Goal: Task Accomplishment & Management: Use online tool/utility

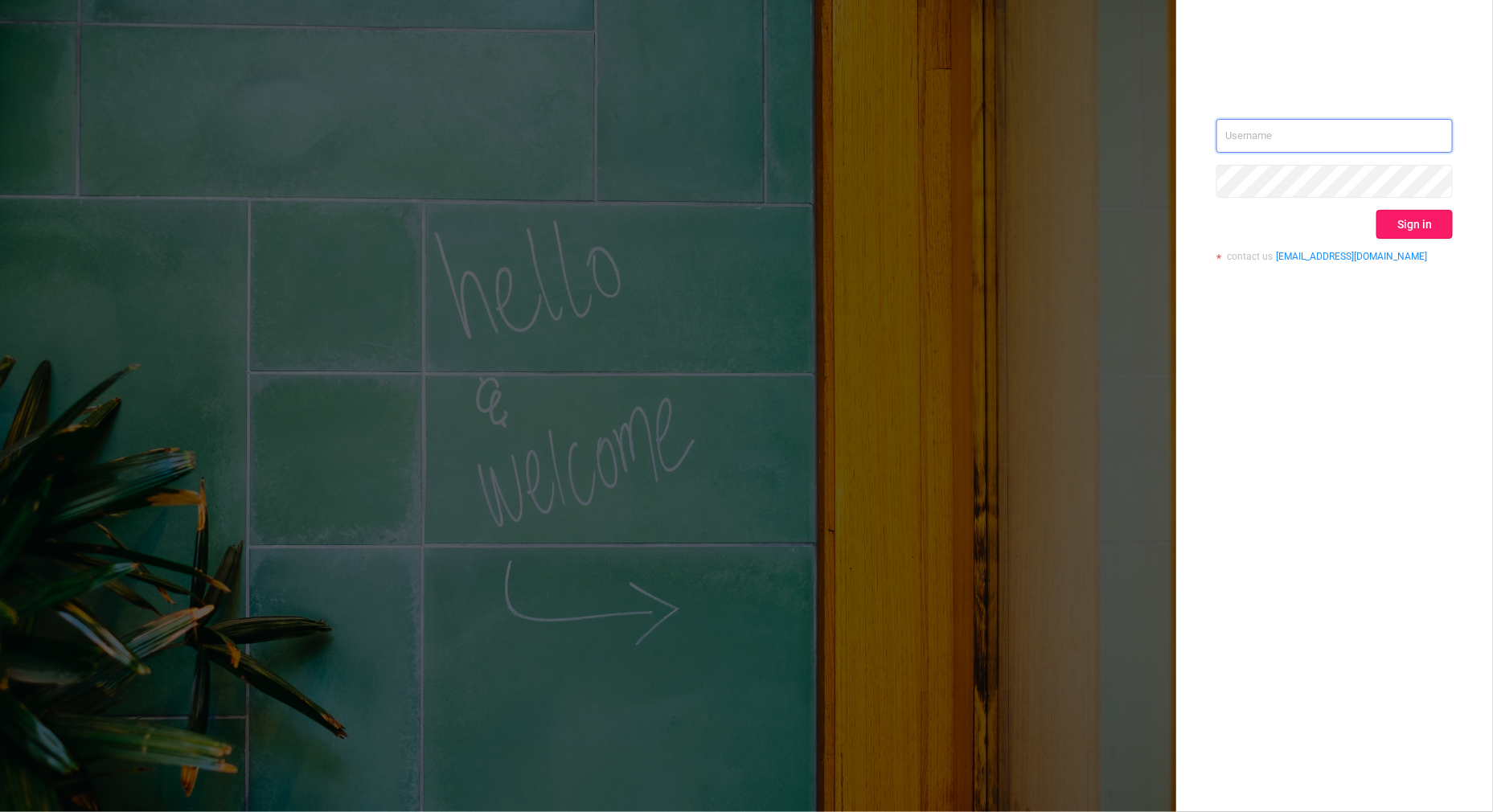
type input "[PERSON_NAME][EMAIL_ADDRESS][DOMAIN_NAME]"
click at [1425, 228] on button "Sign in" at bounding box center [1415, 224] width 77 height 29
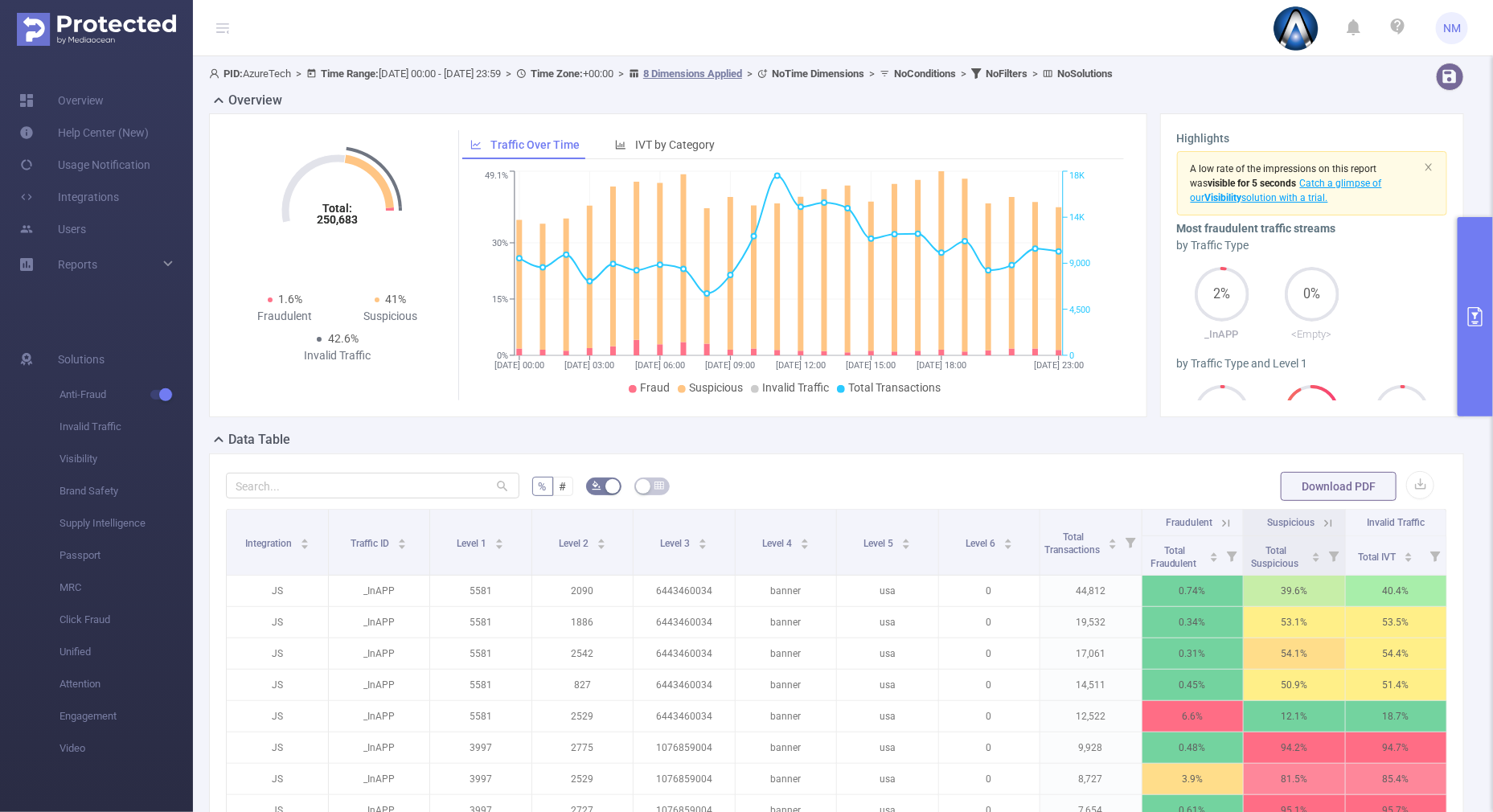
click at [1492, 375] on html "NM Overview Help Center (New) Usage Notification Integrations Users Reports Sol…" at bounding box center [746, 406] width 1493 height 812
drag, startPoint x: 1479, startPoint y: 373, endPoint x: 1455, endPoint y: 348, distance: 34.7
click at [1479, 372] on button "primary" at bounding box center [1475, 317] width 35 height 199
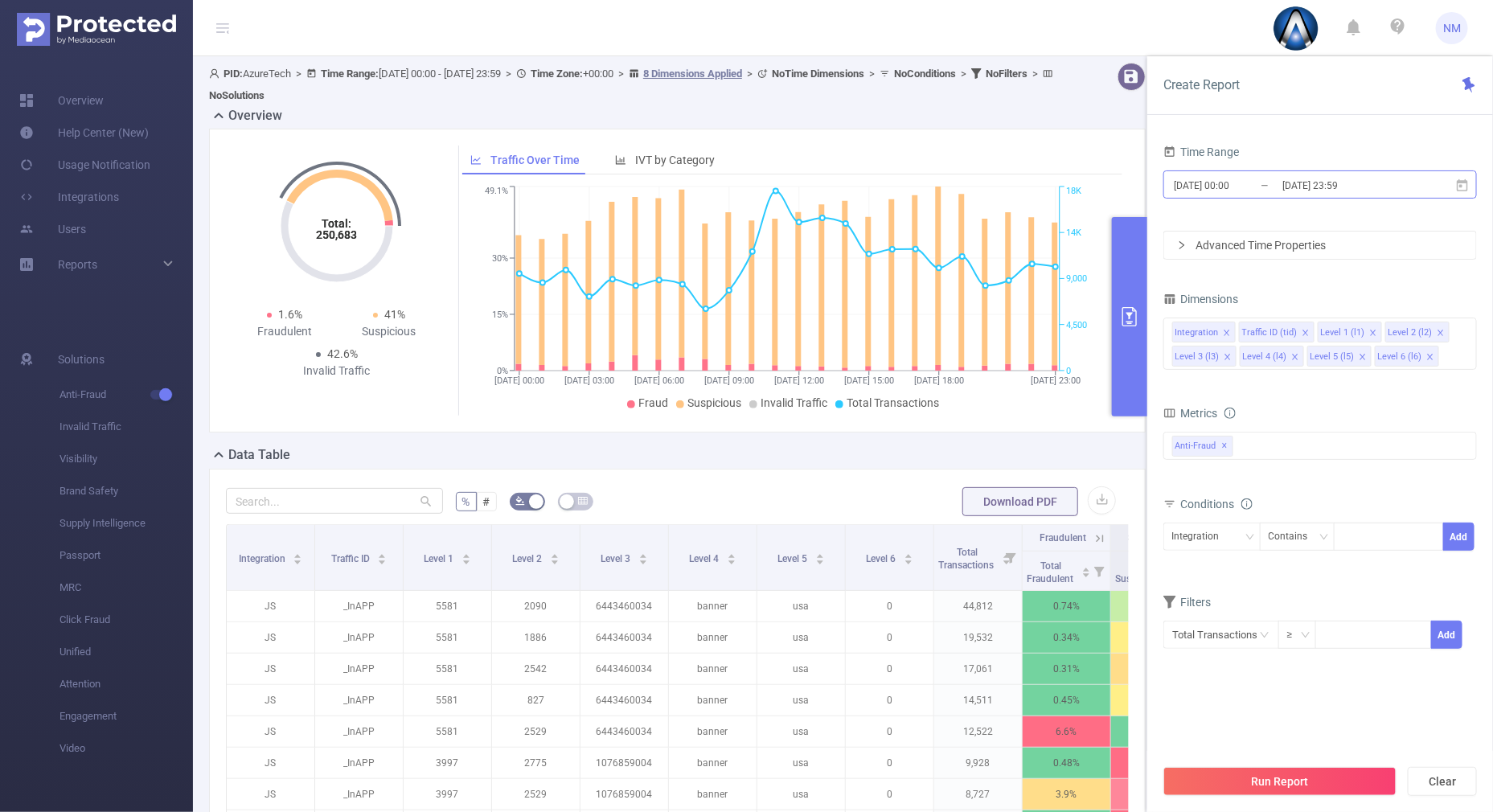
click at [1335, 187] on input "[DATE] 23:59" at bounding box center [1346, 185] width 130 height 21
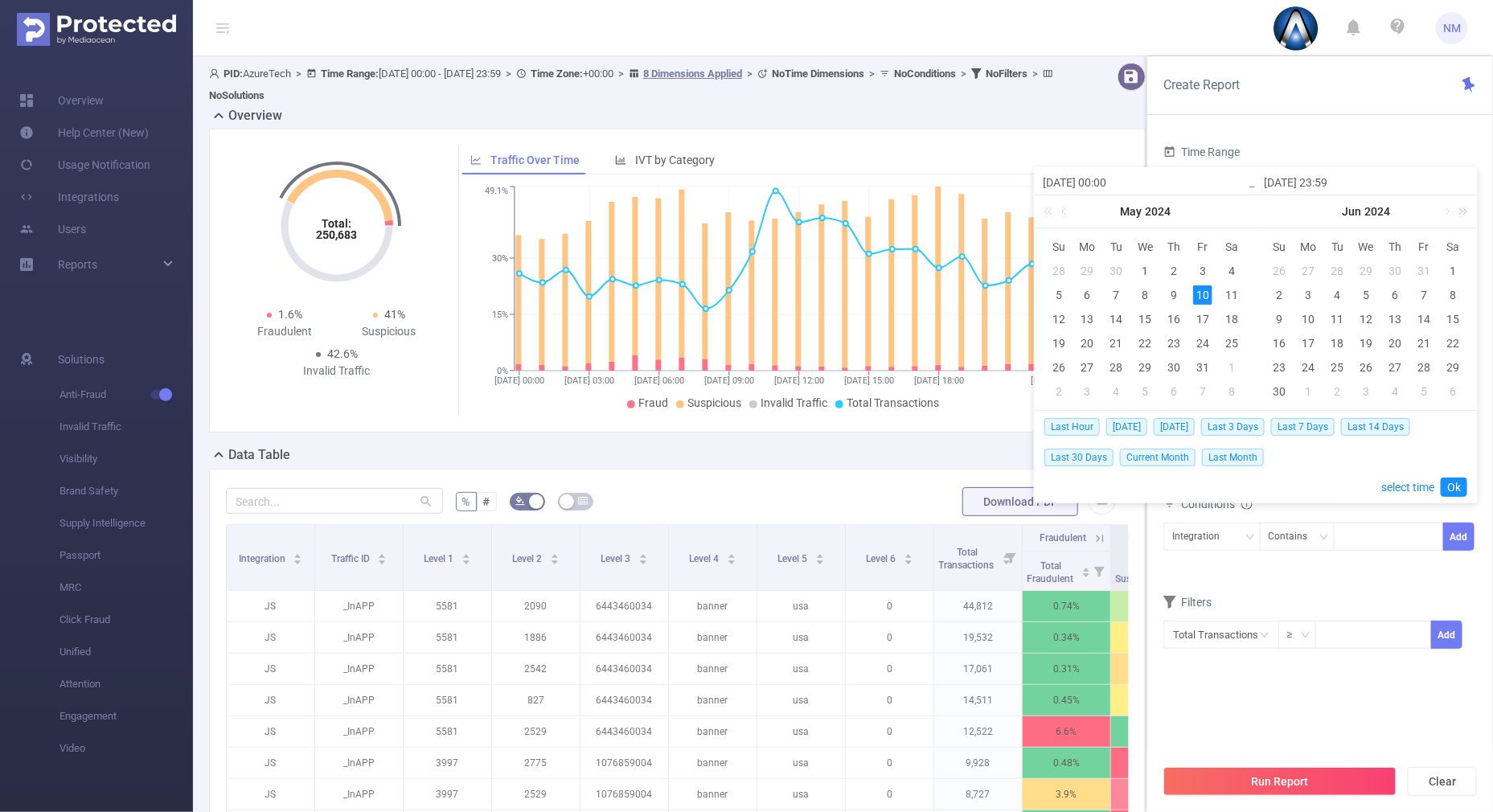
click at [1466, 214] on link at bounding box center [1460, 211] width 21 height 32
click at [1448, 212] on link at bounding box center [1447, 211] width 15 height 32
click at [1447, 211] on link at bounding box center [1447, 211] width 15 height 32
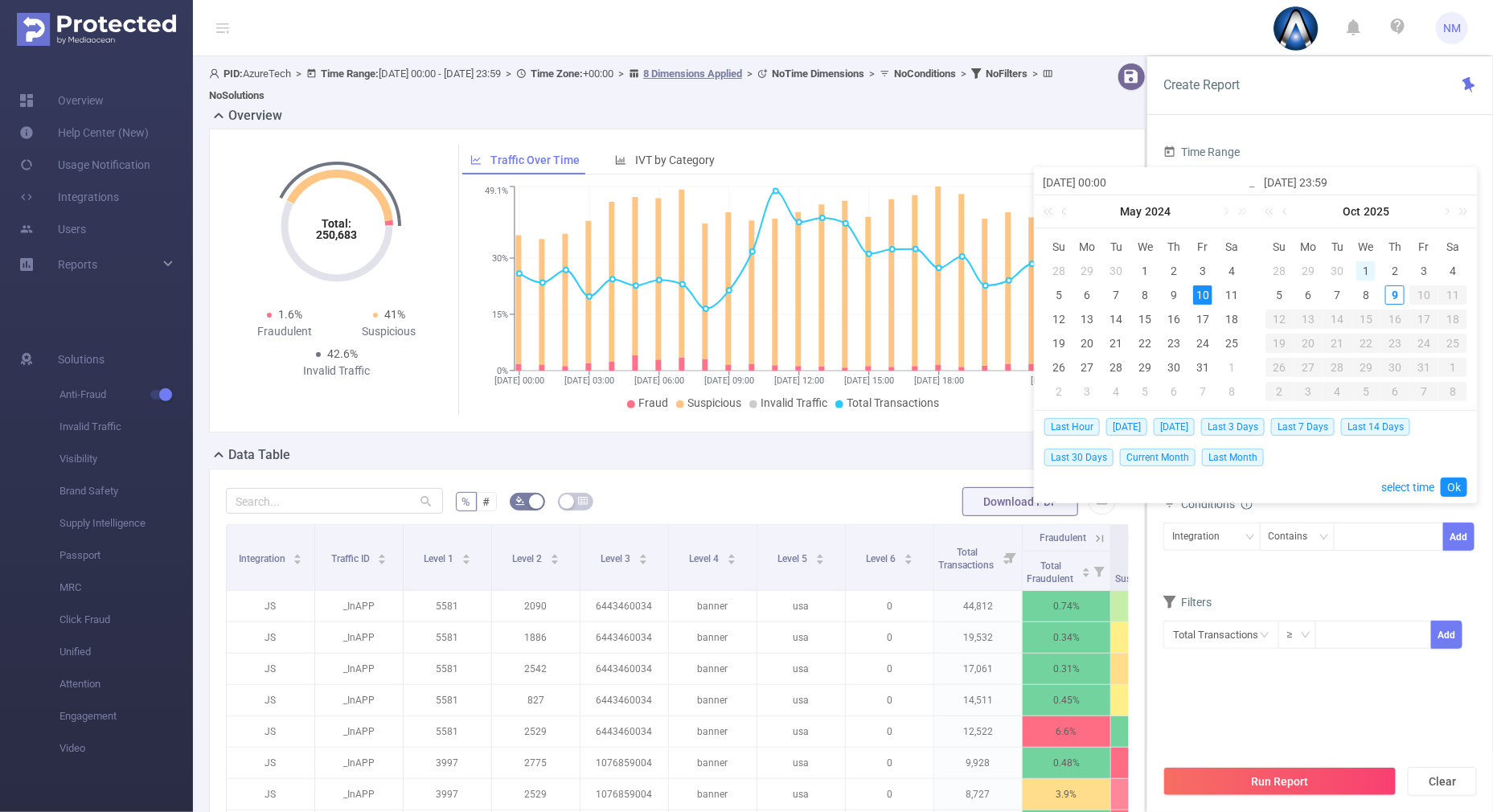
click at [1359, 263] on div "1" at bounding box center [1365, 270] width 19 height 19
click at [1392, 290] on div "9" at bounding box center [1394, 294] width 19 height 19
type input "[DATE] 00:00"
type input "[DATE] 23:59"
type input "[DATE] 00:00"
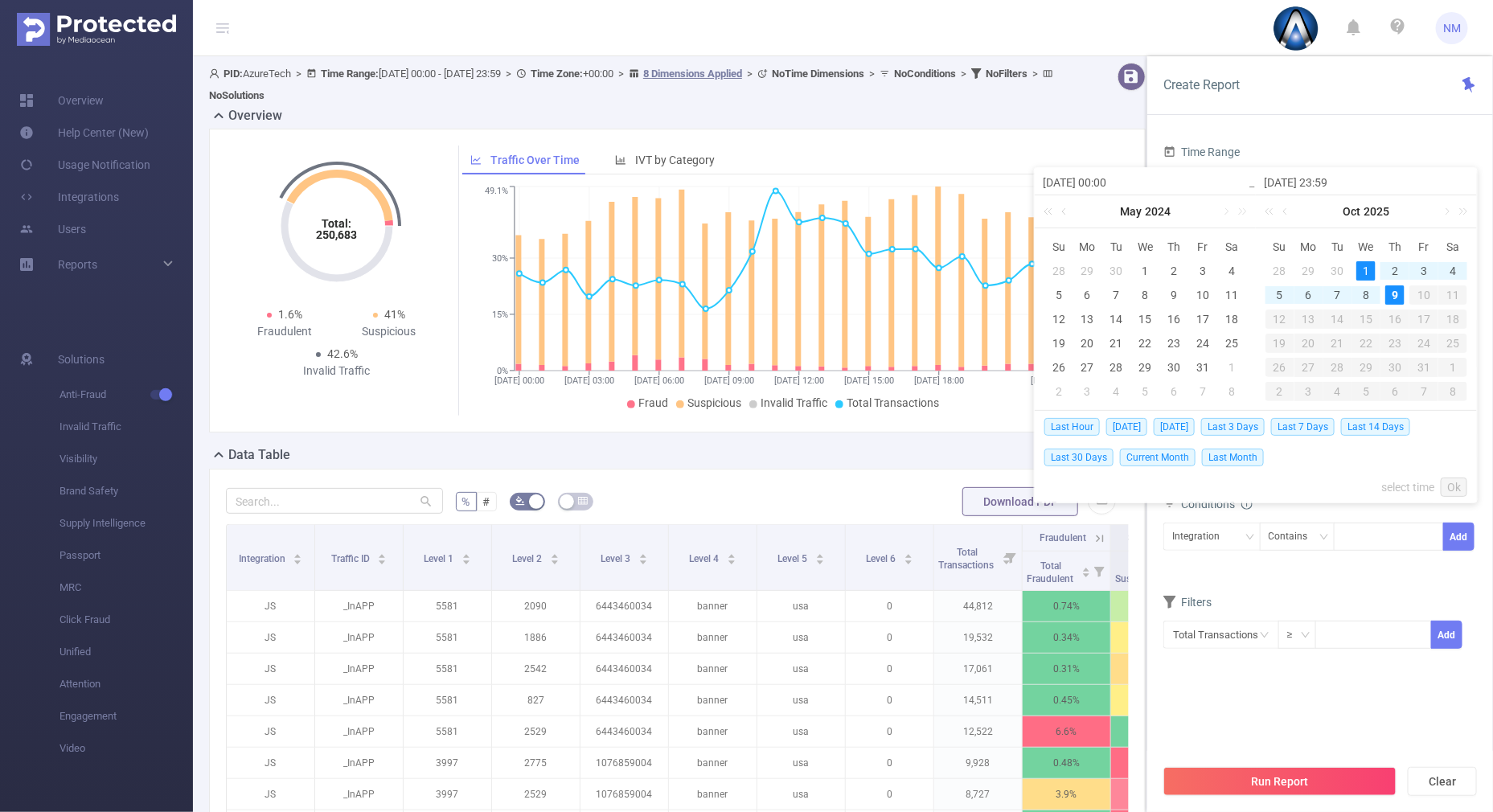
type input "[DATE] 23:59"
click at [1448, 481] on link "Ok" at bounding box center [1454, 486] width 26 height 19
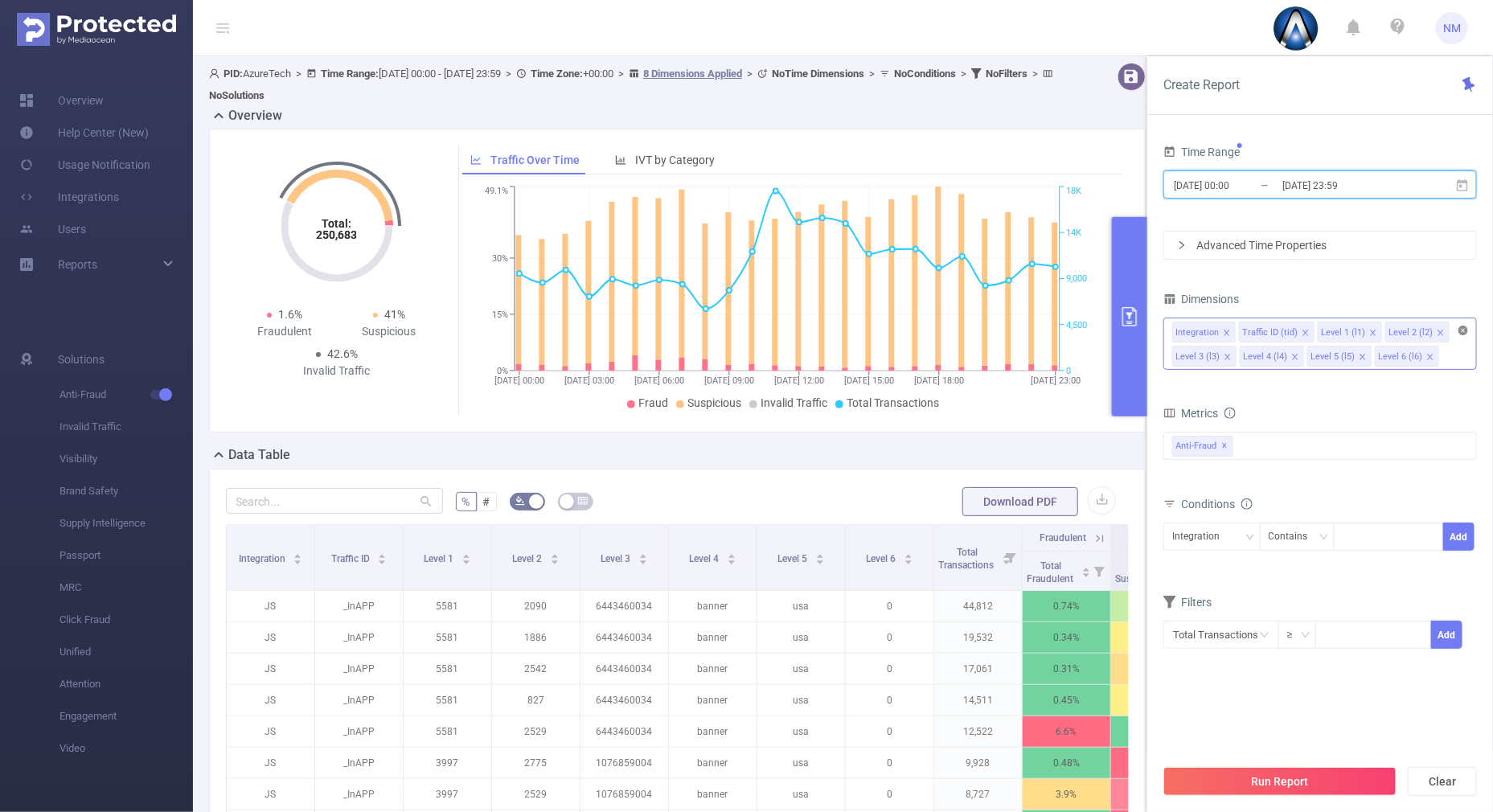
click at [1462, 331] on icon "icon: close-circle" at bounding box center [1463, 331] width 10 height 10
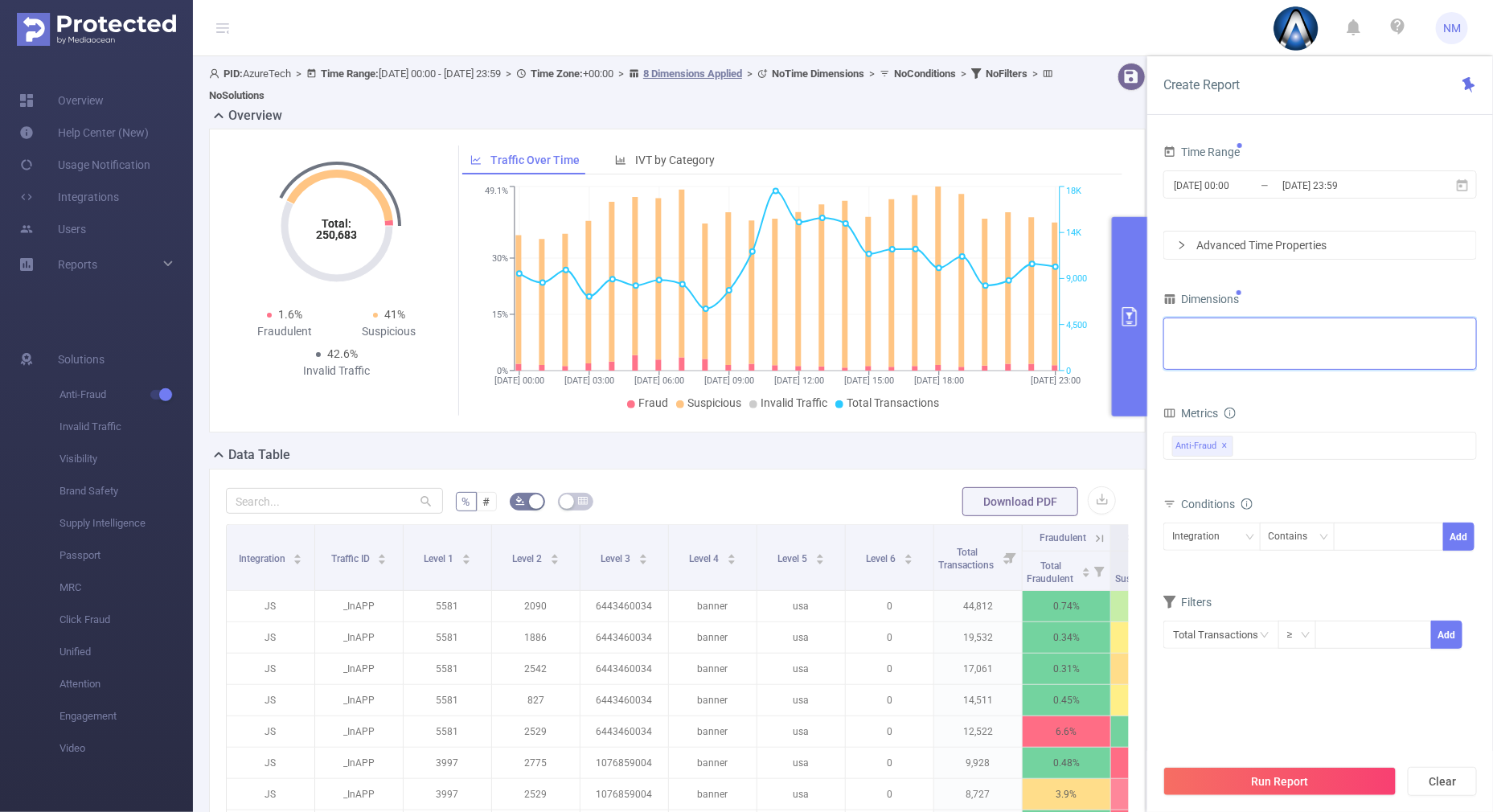
click at [1371, 326] on div "Integration Traffic ID (tid) Level 1 (l1) Level 2 (l2) Level 3 (l3) Level 4 (l4…" at bounding box center [1320, 331] width 296 height 26
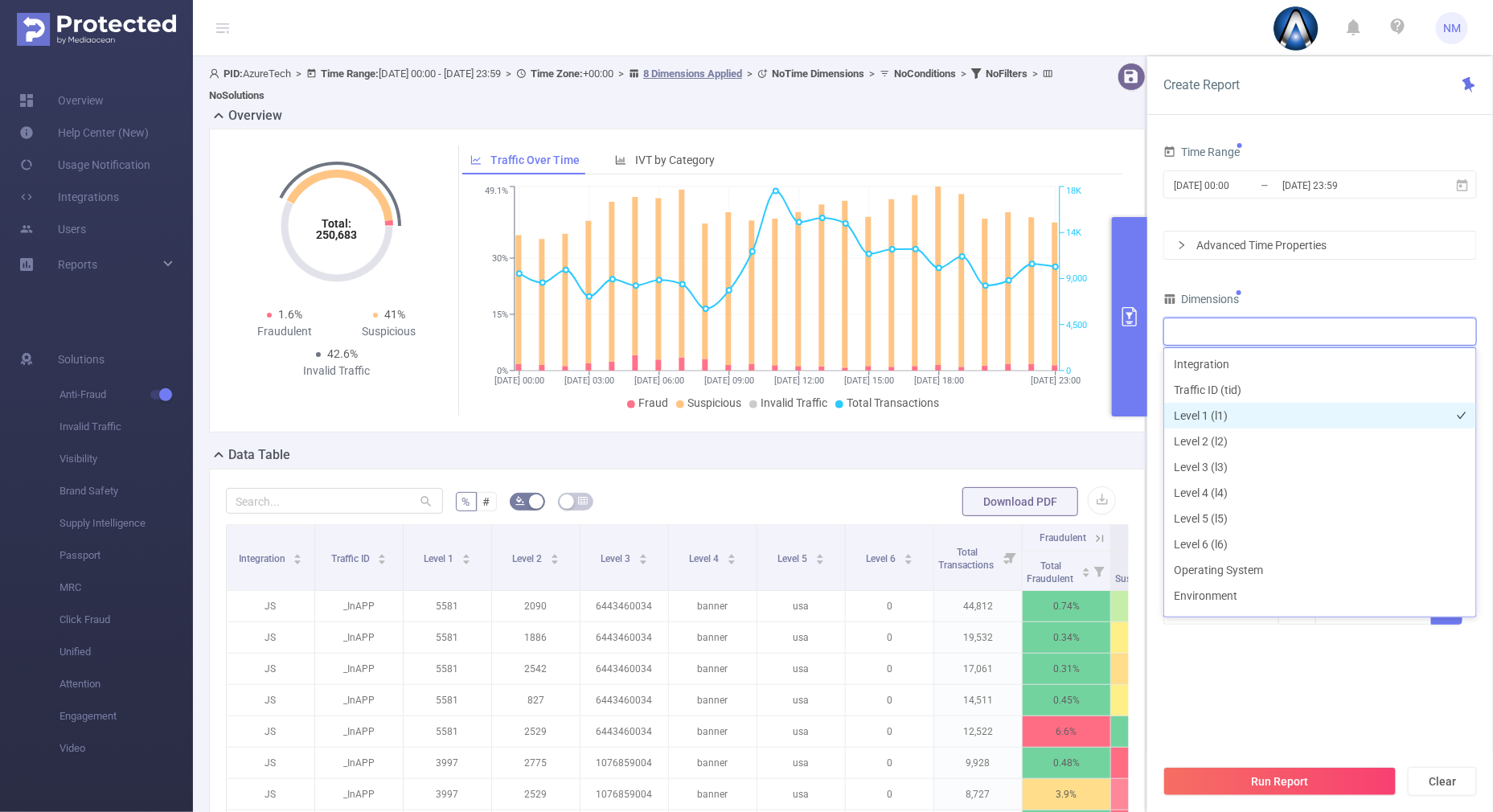
click at [1230, 413] on li "Level 1 (l1)" at bounding box center [1320, 415] width 312 height 26
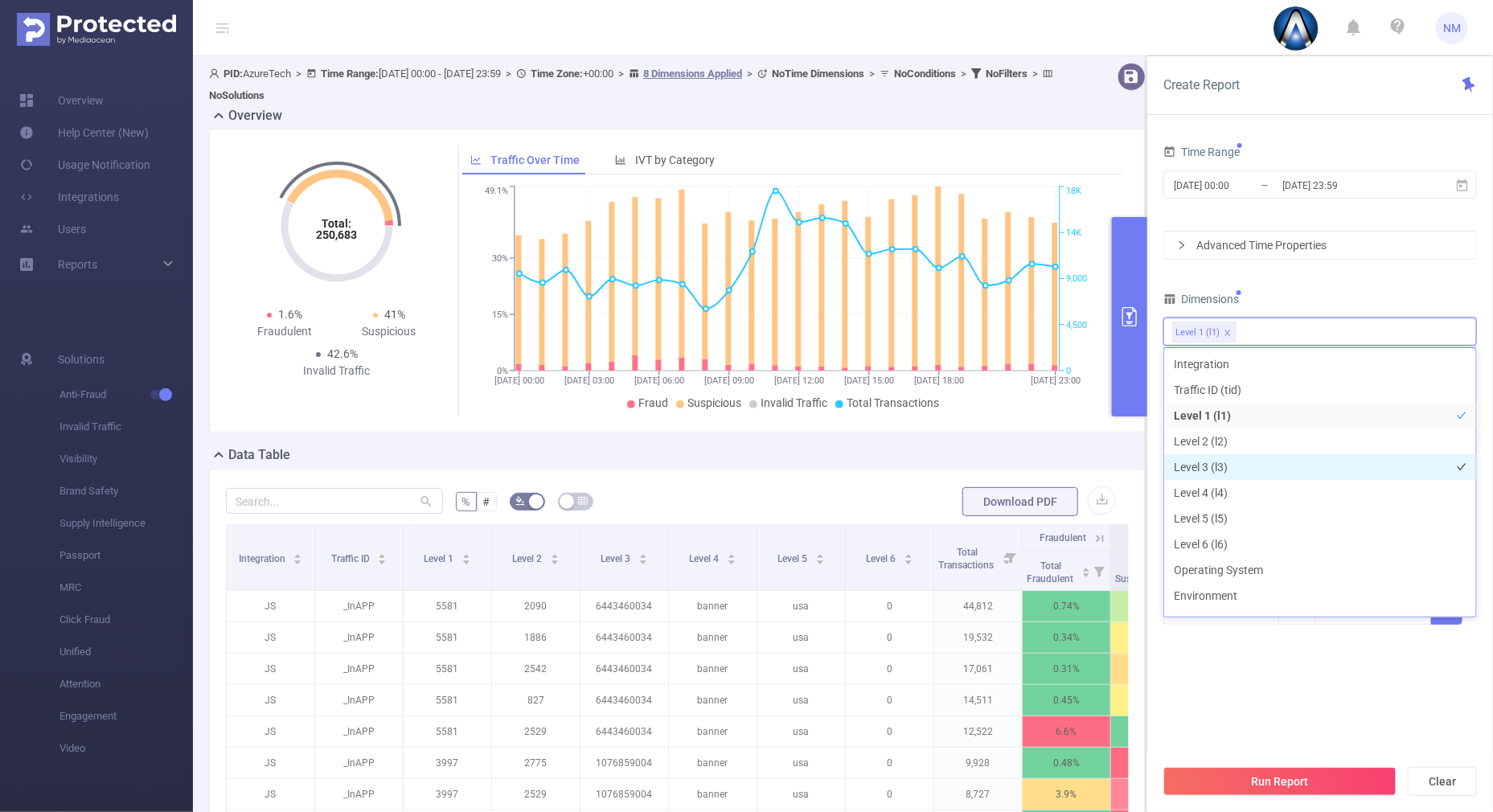
click at [1215, 467] on li "Level 3 (l3)" at bounding box center [1320, 467] width 312 height 26
click at [1312, 271] on div "Time Range [DATE] 00:00 _ [DATE] 23:59 Advanced Time Properties Dimensions Leve…" at bounding box center [1320, 393] width 313 height 505
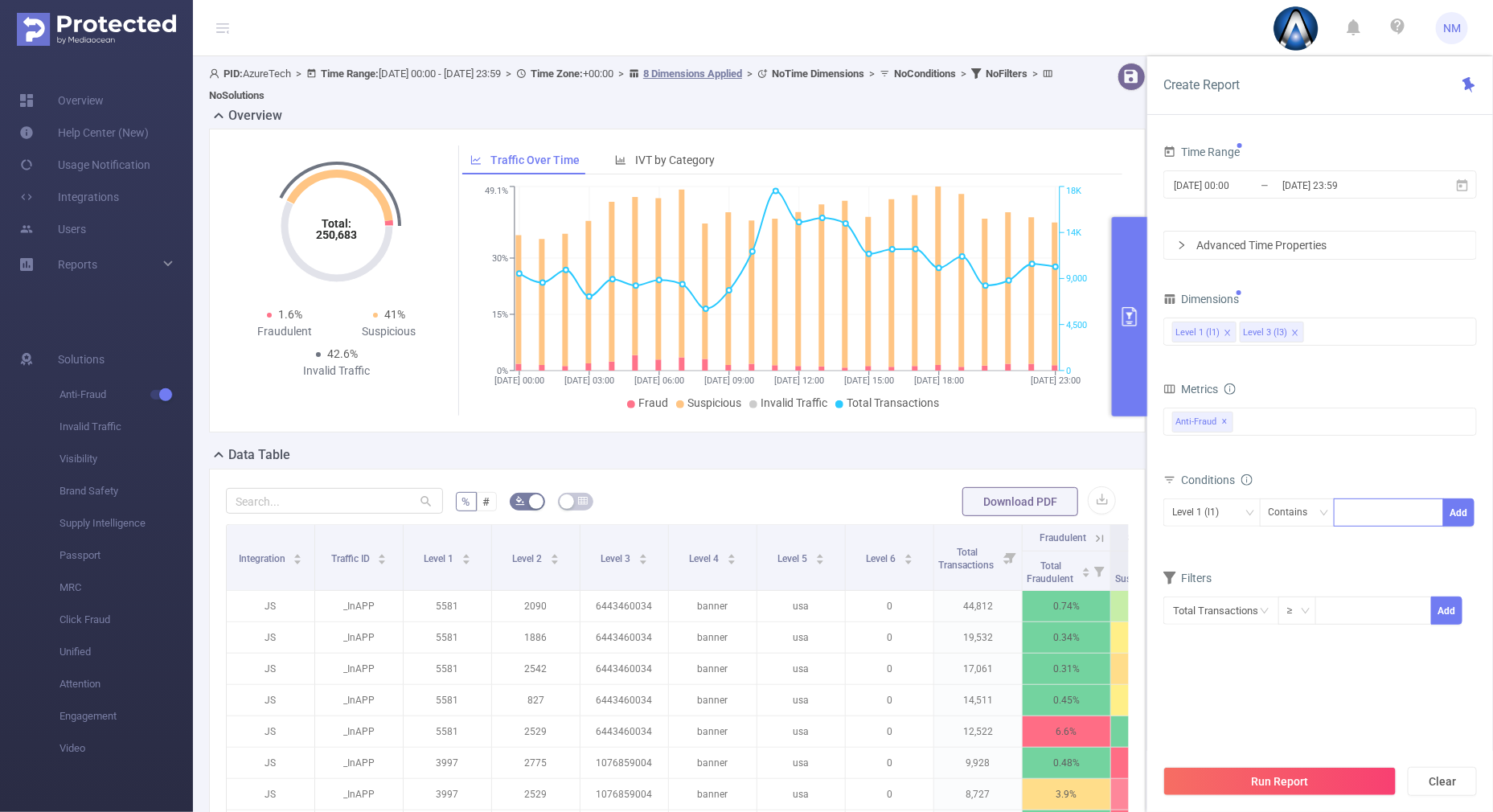
click at [1361, 521] on div at bounding box center [1389, 513] width 92 height 26
type input "22038"
click at [1463, 511] on button "Add" at bounding box center [1459, 513] width 31 height 28
click at [1236, 514] on div "Level 3 (l3)" at bounding box center [1212, 513] width 80 height 26
click at [1204, 545] on li "Level 1 (l1)" at bounding box center [1212, 544] width 97 height 26
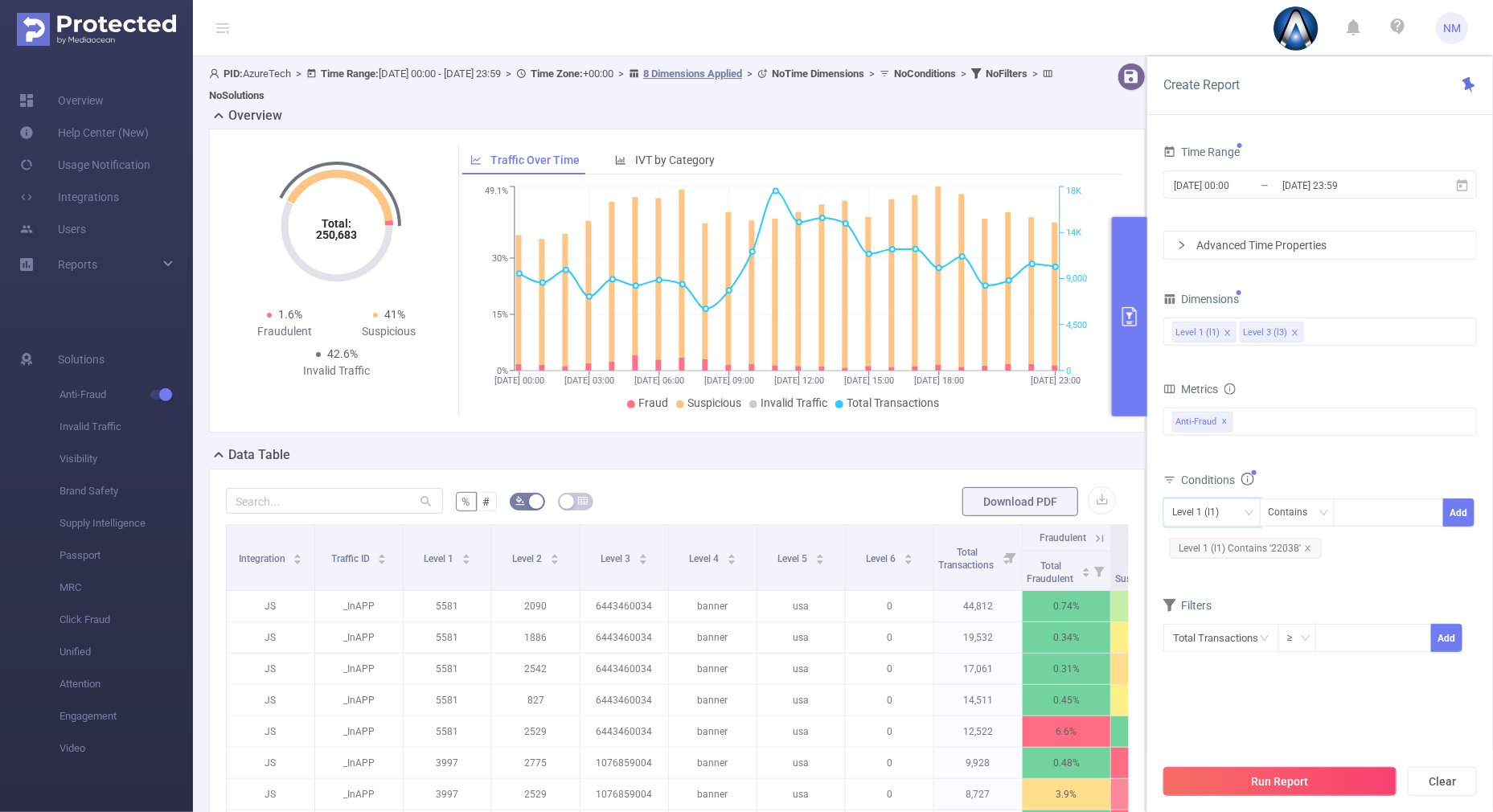
click at [1198, 786] on button "Run Report" at bounding box center [1279, 781] width 233 height 29
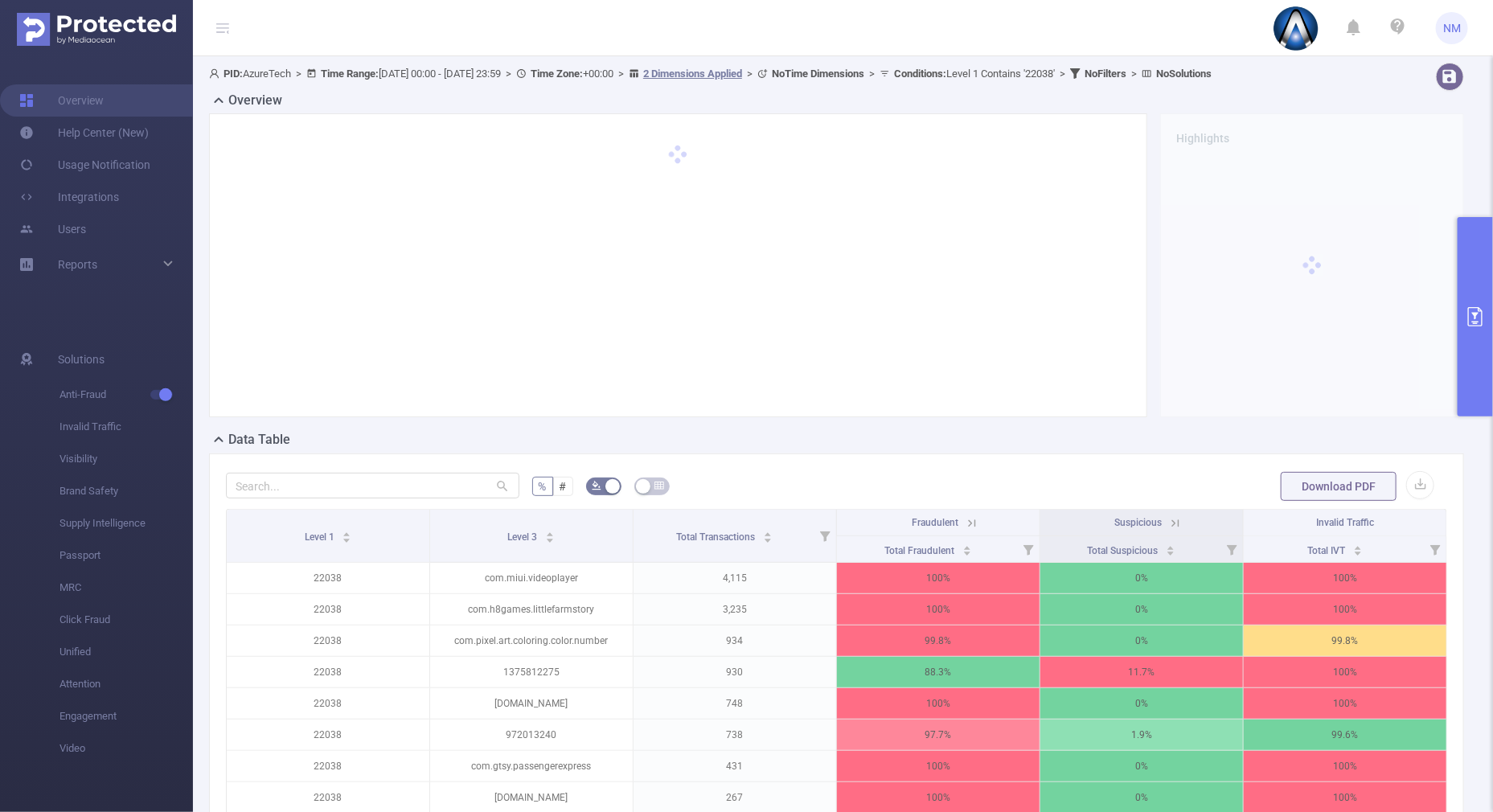
click at [965, 523] on icon at bounding box center [972, 523] width 15 height 15
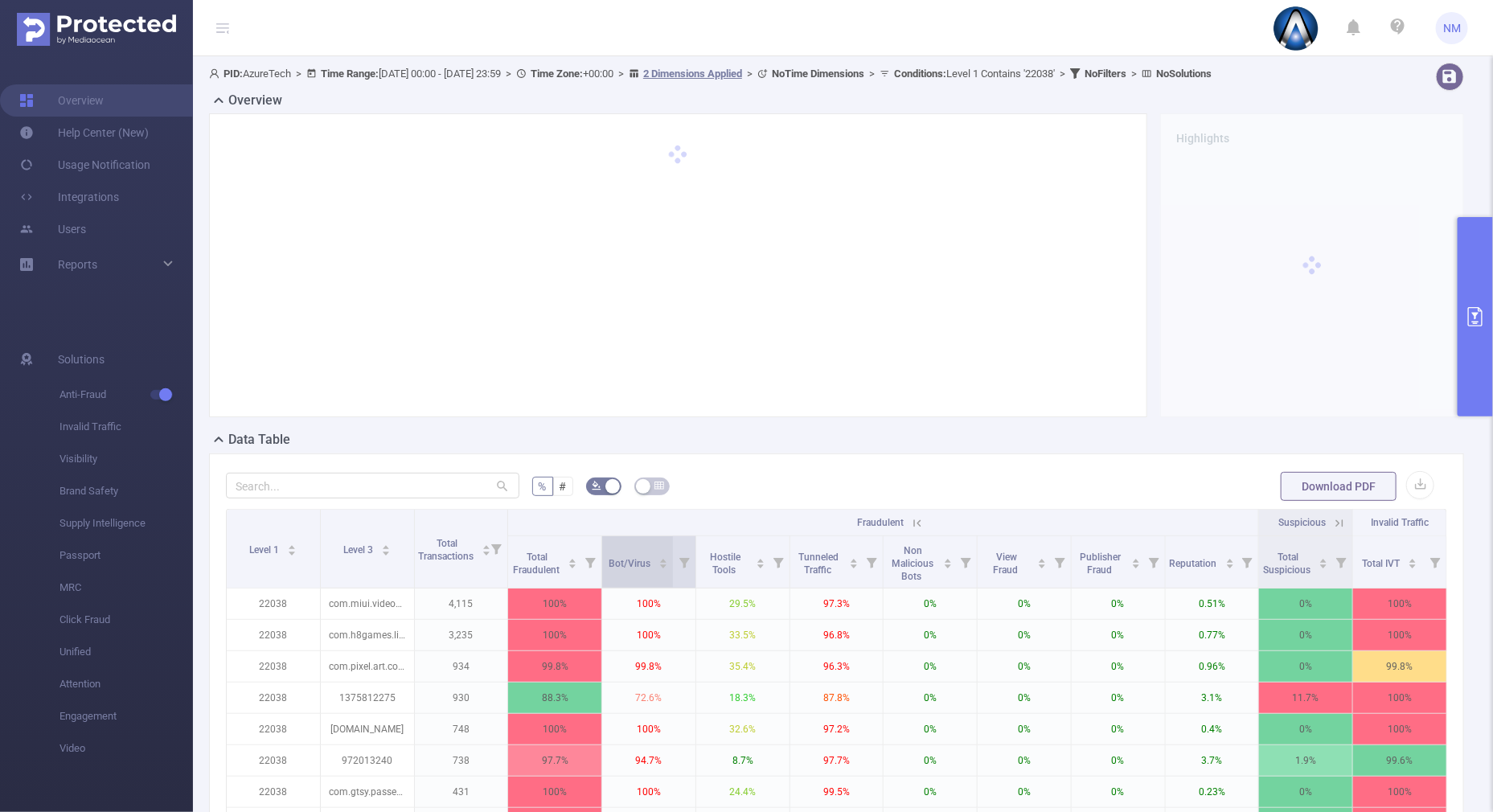
click at [661, 555] on div "Bot/Virus" at bounding box center [639, 562] width 59 height 16
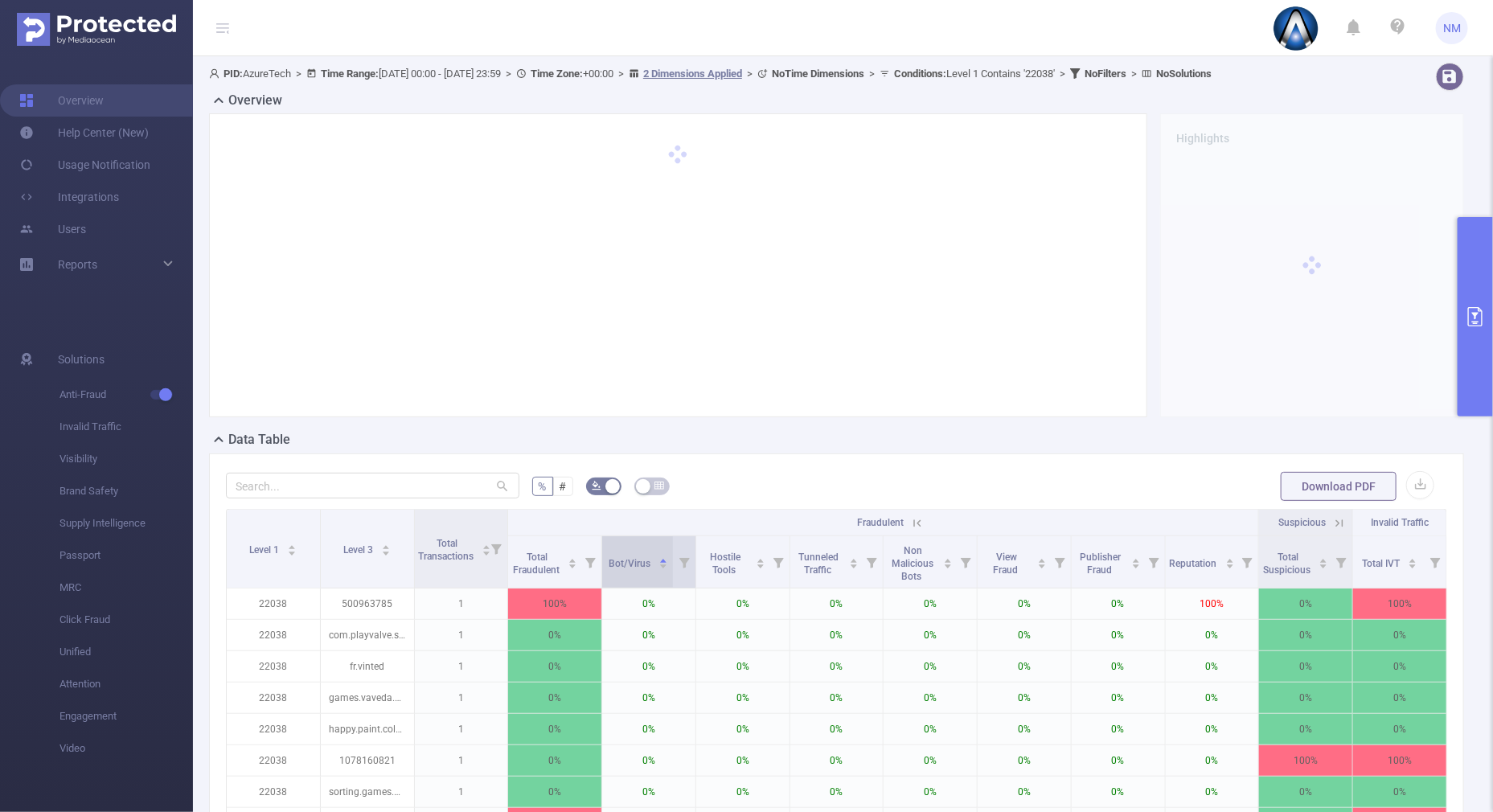
click at [660, 570] on icon "icon: caret-down" at bounding box center [664, 566] width 9 height 9
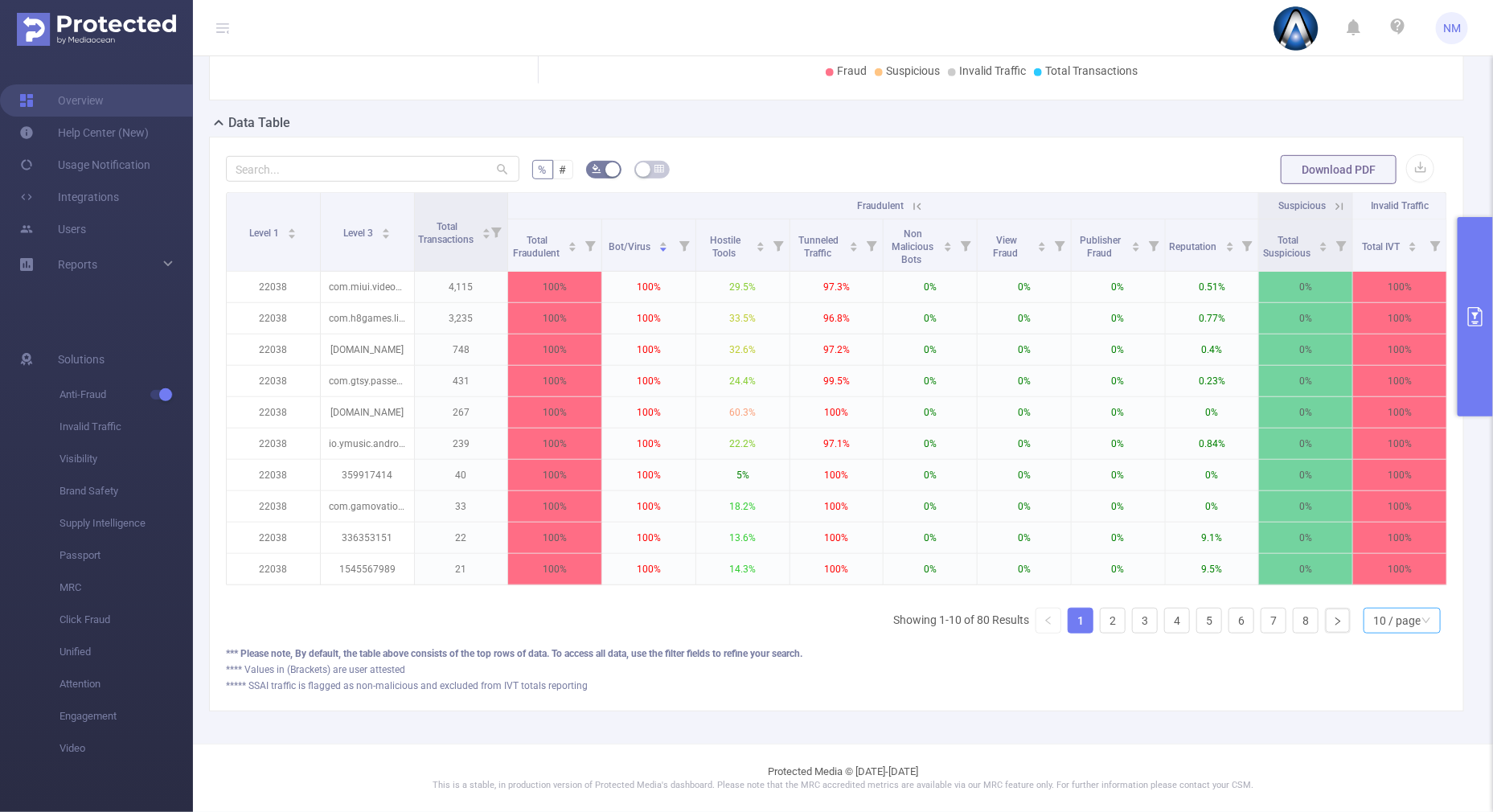
scroll to position [329, 0]
click at [1395, 623] on div "10 / page" at bounding box center [1397, 620] width 48 height 24
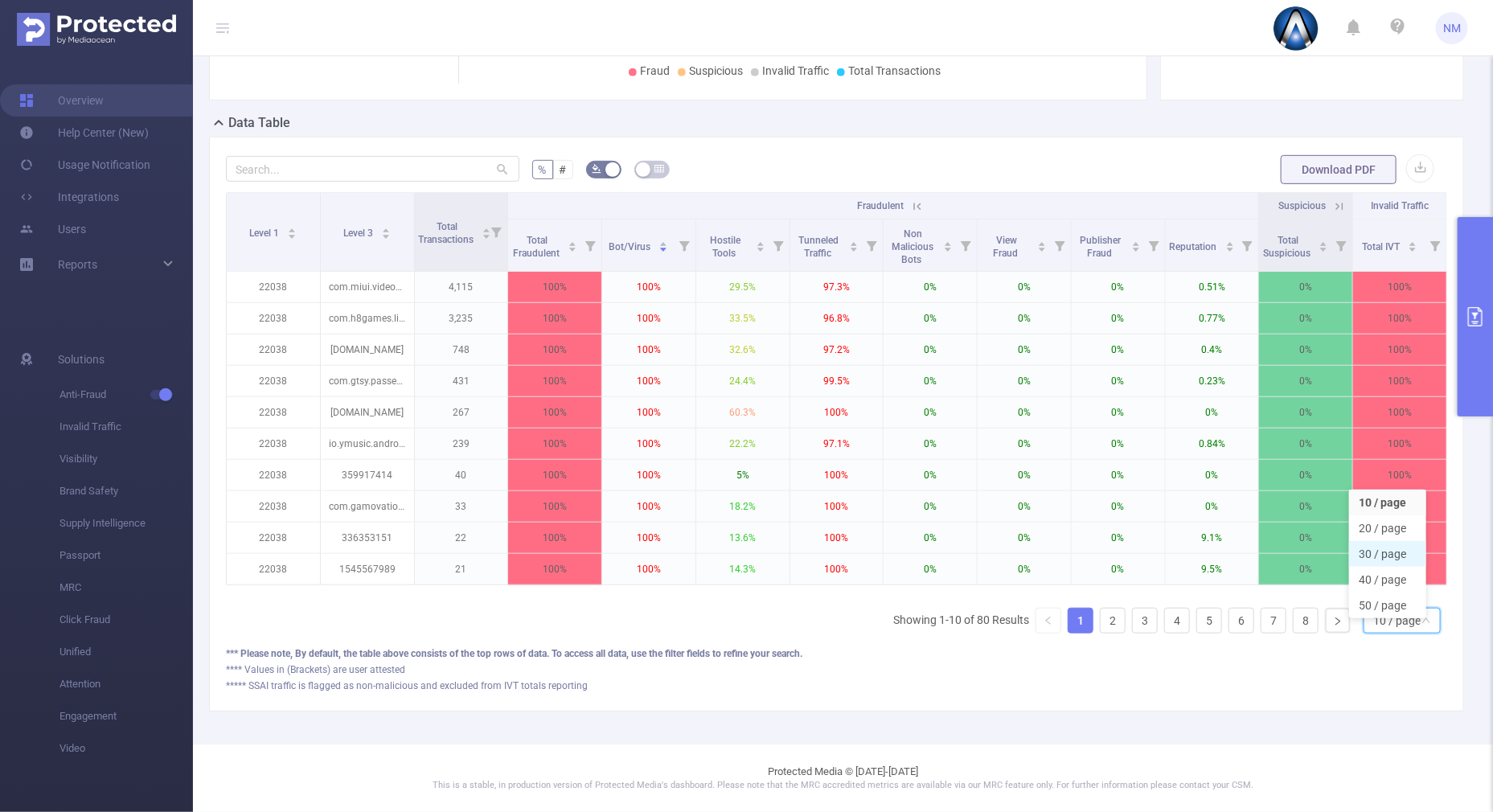
click at [1366, 542] on li "30 / page" at bounding box center [1388, 553] width 77 height 26
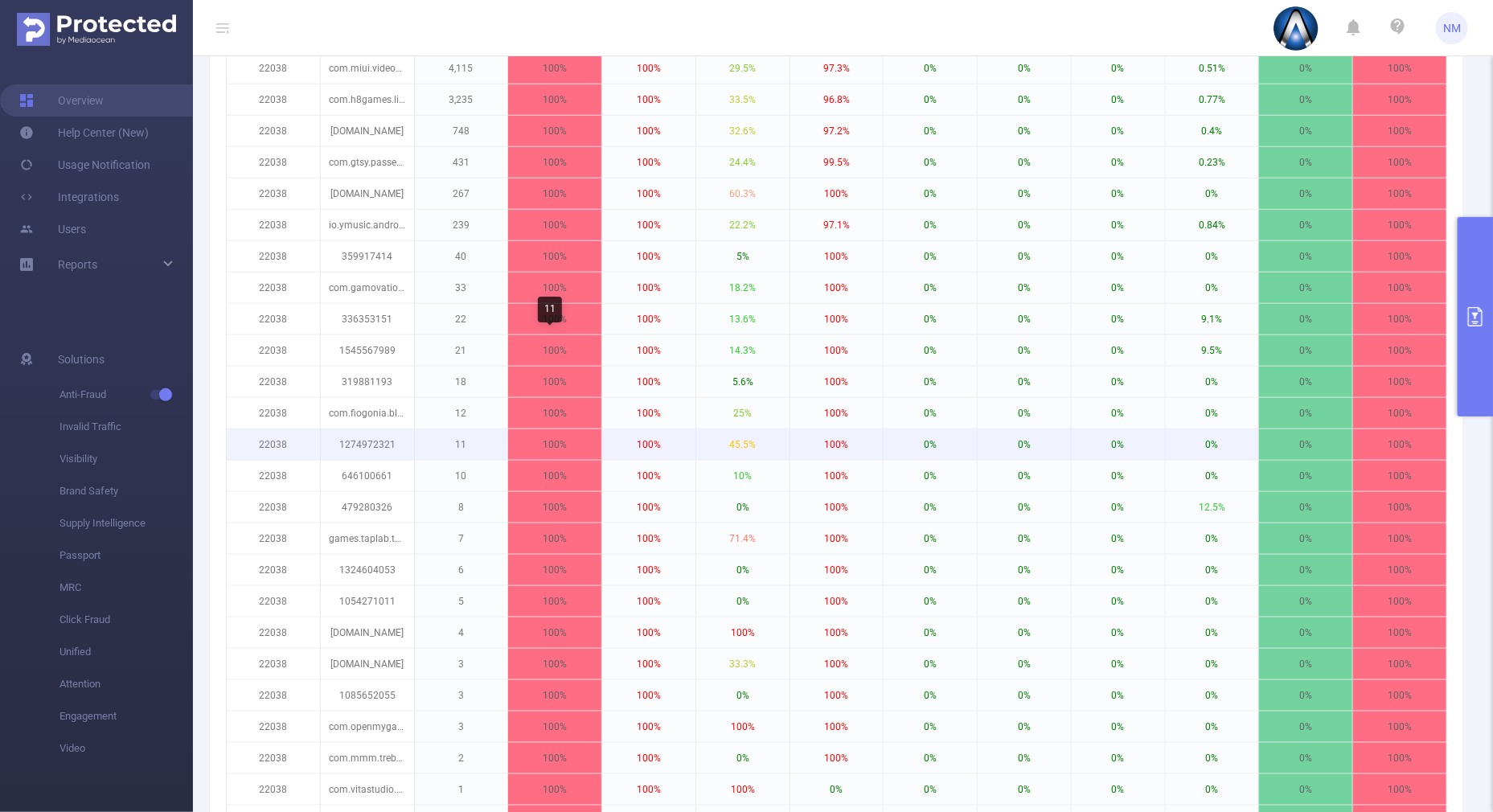
scroll to position [429, 0]
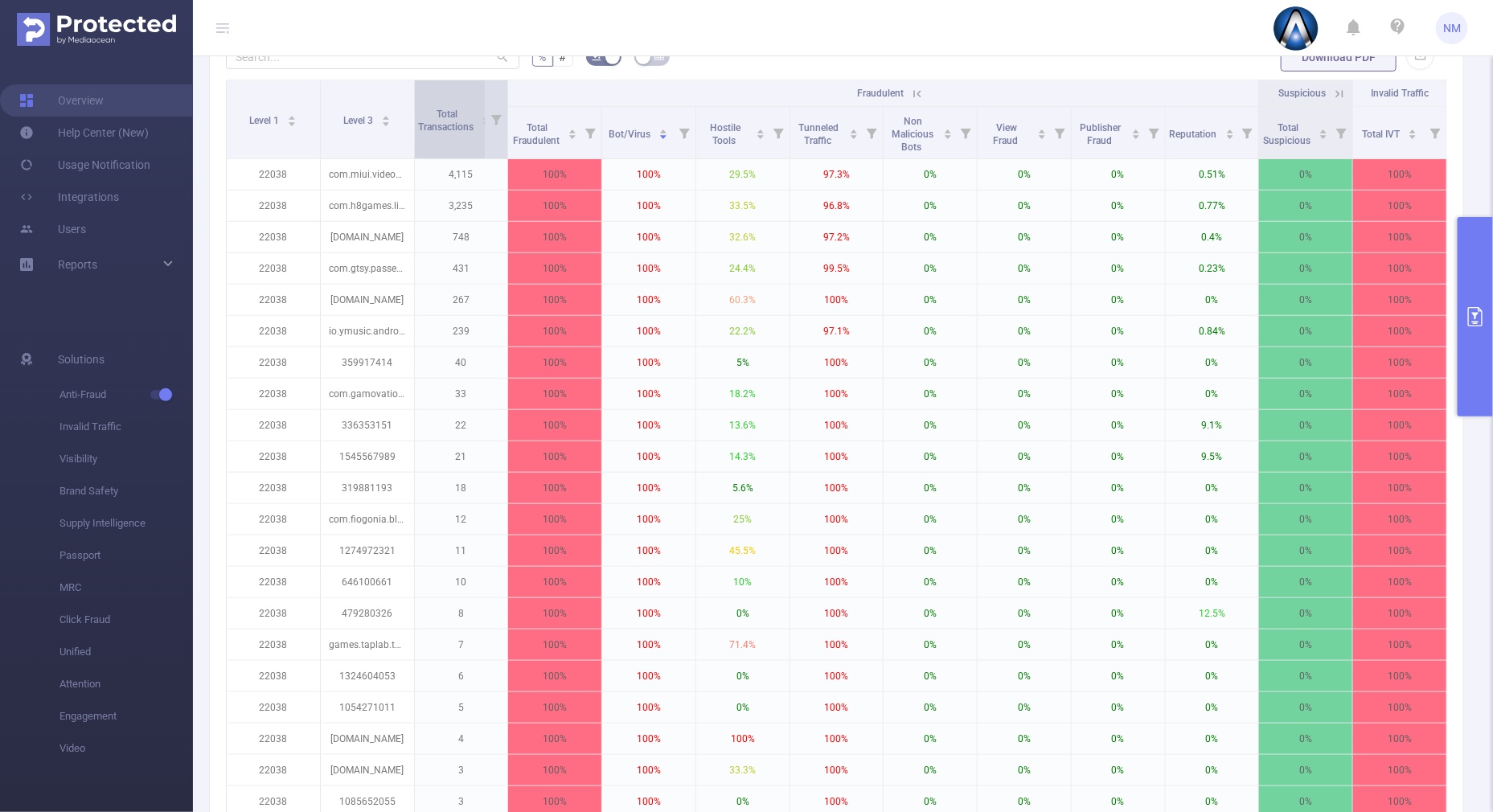
drag, startPoint x: 408, startPoint y: 111, endPoint x: 496, endPoint y: 110, distance: 88.0
click at [481, 107] on tr "Level 1 Level 3 Total Transactions Fraudulent Suspicious Invalid Traffic" at bounding box center [837, 94] width 1221 height 26
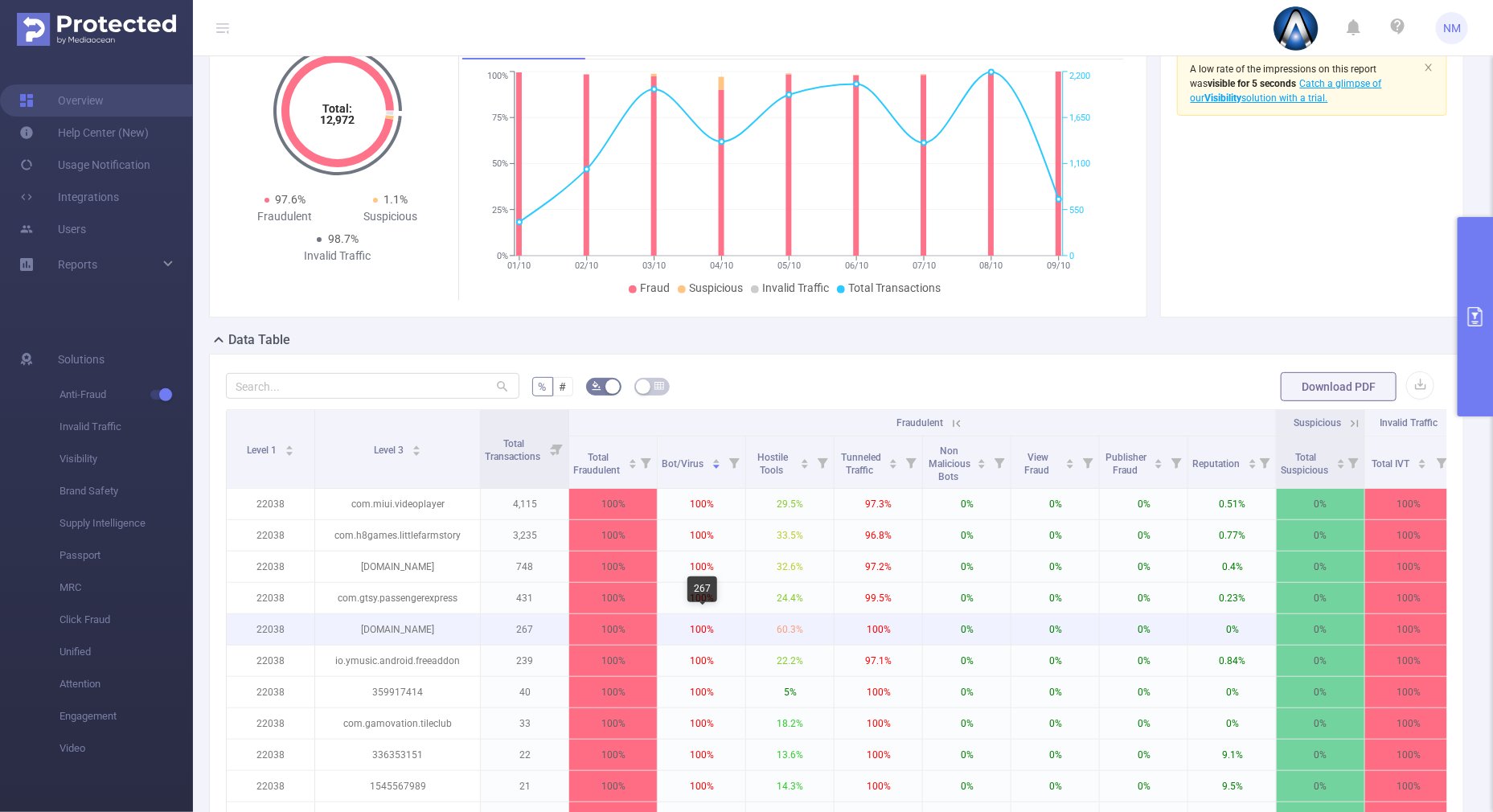
scroll to position [401, 0]
